Goal: Task Accomplishment & Management: Manage account settings

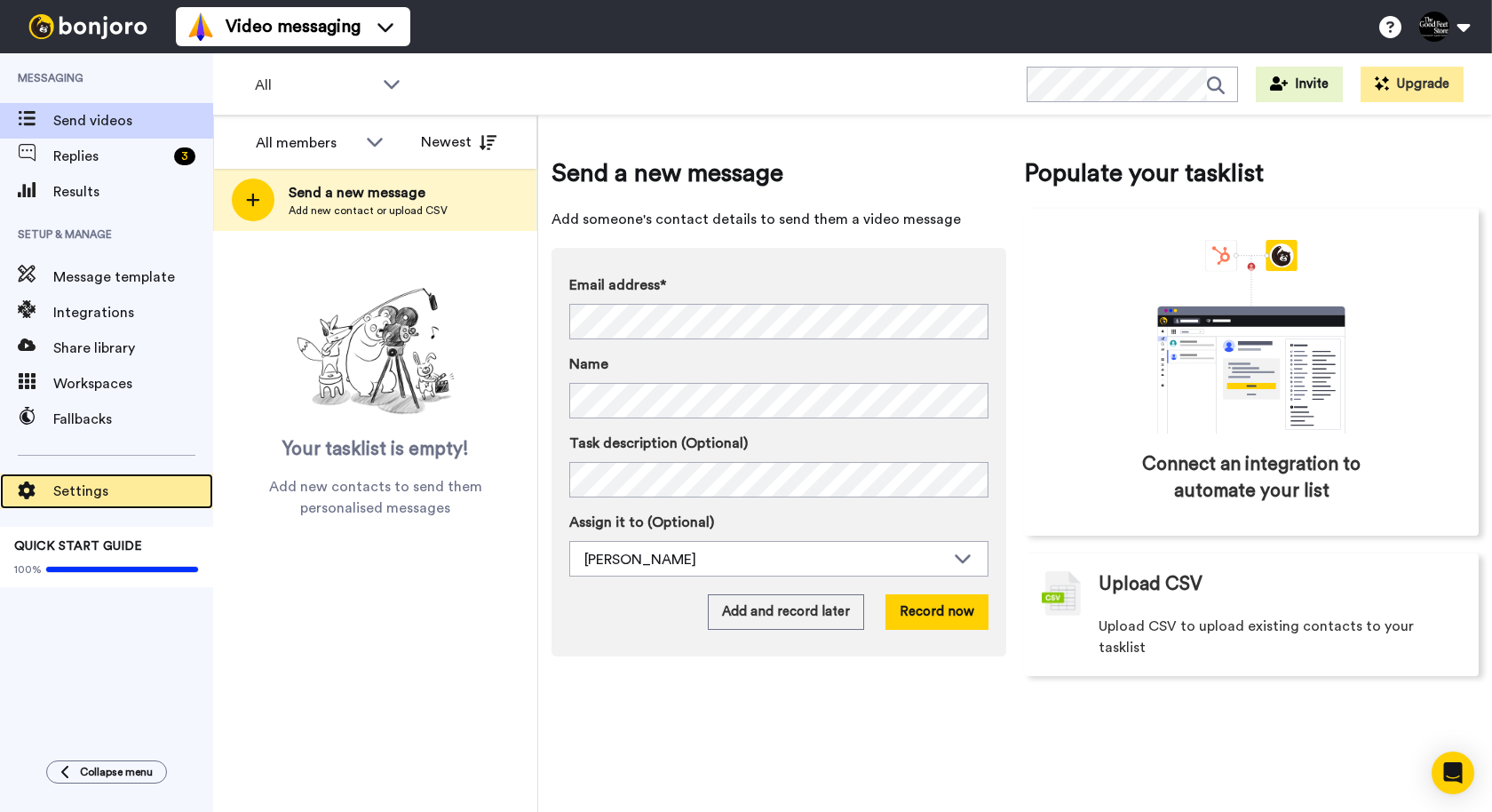
click at [93, 490] on span "Settings" at bounding box center [133, 491] width 160 height 21
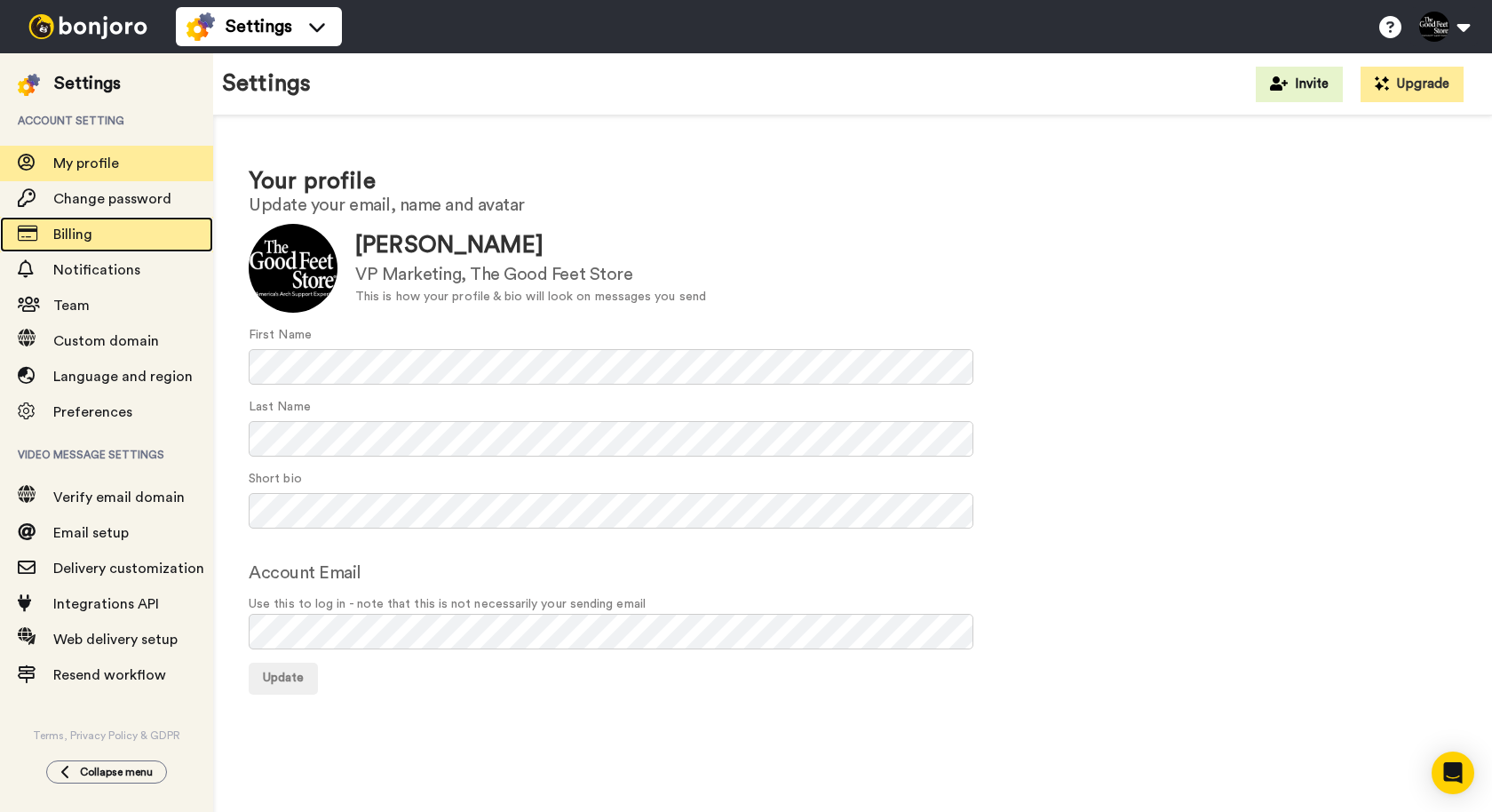
click at [111, 235] on span "Billing" at bounding box center [133, 235] width 160 height 21
